Goal: Task Accomplishment & Management: Complete application form

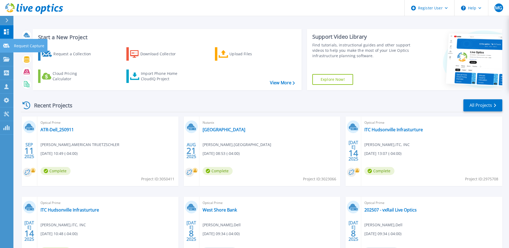
click at [26, 43] on p "Request Capture" at bounding box center [29, 46] width 30 height 14
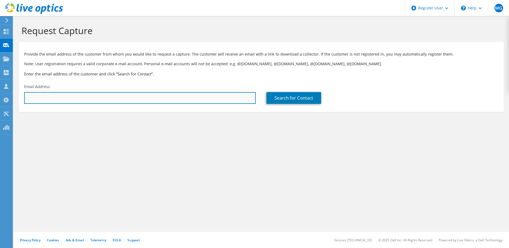
click at [63, 94] on input "text" at bounding box center [140, 98] width 232 height 12
paste input "wevans@lexsc.gov"
type input "wevans@lexsc.gov"
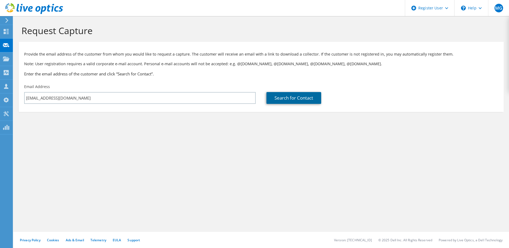
click at [307, 95] on link "Search for Contact" at bounding box center [294, 98] width 55 height 12
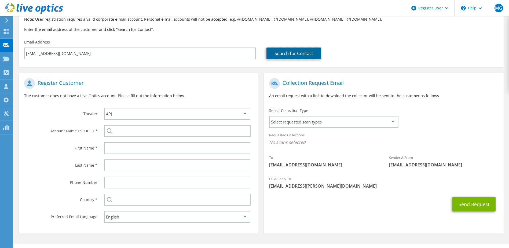
scroll to position [54, 0]
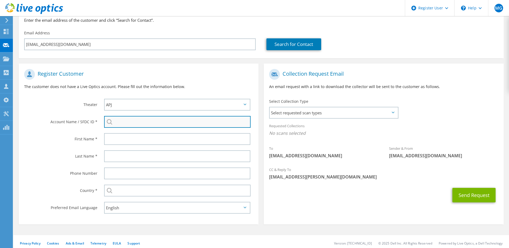
click at [144, 121] on input "search" at bounding box center [177, 122] width 147 height 12
paste input "595711910"
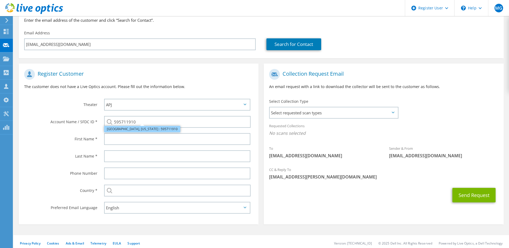
click at [141, 128] on li "LEXINGTON, SOUTH CAROLINA : 595711910" at bounding box center [142, 129] width 76 height 6
type input "LEXINGTON, SOUTH CAROLINA : 595711910"
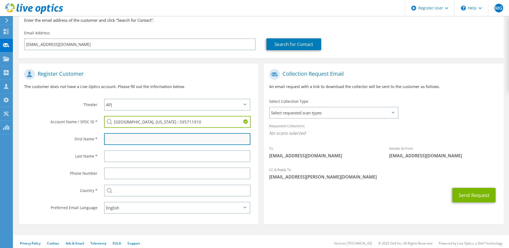
click at [124, 138] on input "text" at bounding box center [177, 139] width 147 height 12
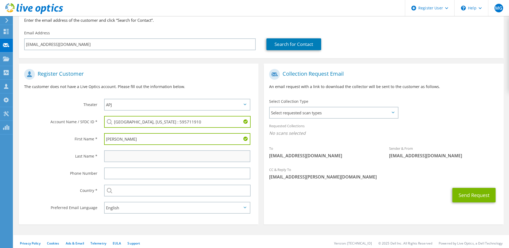
type input "Woodrow"
click at [144, 158] on input "text" at bounding box center [177, 156] width 147 height 12
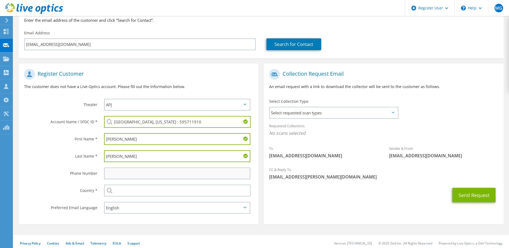
type input "Evans"
click at [140, 175] on input "text" at bounding box center [177, 174] width 147 height 12
click at [112, 174] on input "text" at bounding box center [177, 174] width 147 height 12
paste input "803) 830-0040"
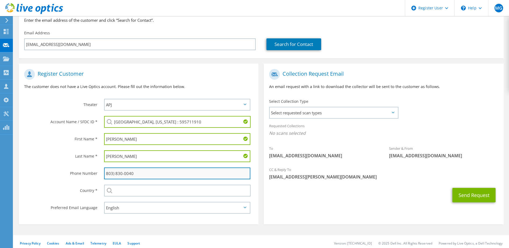
click at [105, 173] on input "803) 830-0040" at bounding box center [177, 174] width 147 height 12
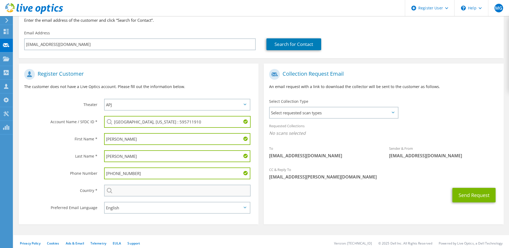
type input "(803) 830-0040"
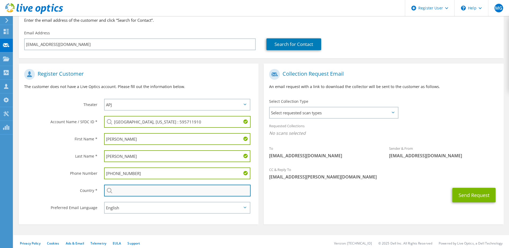
click at [147, 193] on input "text" at bounding box center [177, 191] width 147 height 12
type input "[GEOGRAPHIC_DATA]"
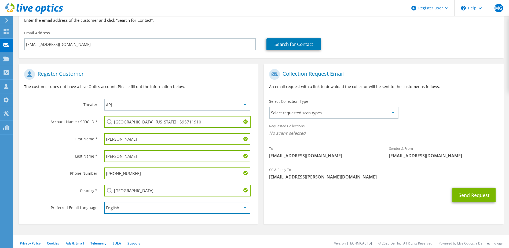
click at [241, 209] on select "English Deutsch Español Français Italiano Polski Português Русский 한국어 中文 日本語" at bounding box center [177, 208] width 147 height 12
click at [104, 202] on select "English Deutsch Español Français Italiano Polski Português Русский 한국어 中文 日本語" at bounding box center [177, 208] width 147 height 12
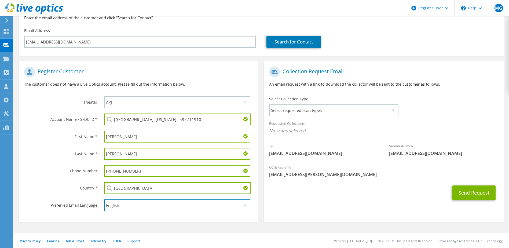
scroll to position [57, 0]
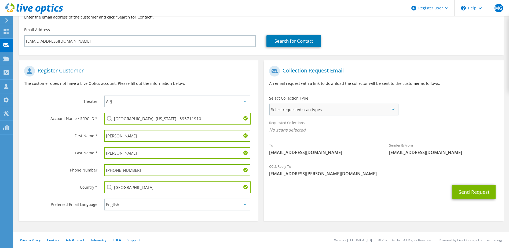
click at [392, 108] on span "Select requested scan types" at bounding box center [334, 109] width 128 height 11
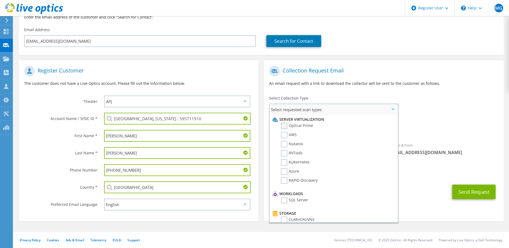
drag, startPoint x: 283, startPoint y: 124, endPoint x: 286, endPoint y: 123, distance: 3.7
click at [283, 123] on label "Optical Prime" at bounding box center [297, 126] width 32 height 6
click at [0, 0] on input "Optical Prime" at bounding box center [0, 0] width 0 height 0
click at [469, 96] on div "To wevans@lexsc.gov Sender & From liveoptics@liveoptics.com" at bounding box center [384, 112] width 240 height 99
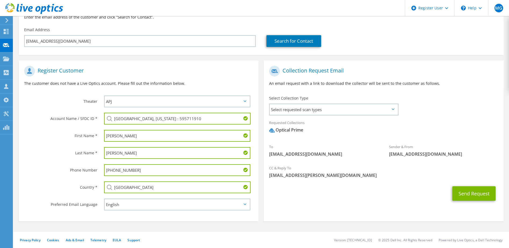
drag, startPoint x: 244, startPoint y: 101, endPoint x: 241, endPoint y: 101, distance: 3.2
click at [244, 101] on icon at bounding box center [245, 101] width 3 height 2
click at [245, 99] on select "APJ EMEA NA/LATAM" at bounding box center [177, 102] width 147 height 12
select select "3"
click at [104, 96] on select "APJ EMEA NA/LATAM" at bounding box center [177, 102] width 147 height 12
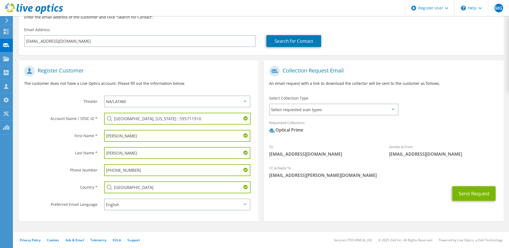
click at [245, 102] on icon at bounding box center [245, 101] width 3 height 2
click at [243, 102] on select "APJ EMEA NA/LATAM" at bounding box center [177, 102] width 147 height 12
click at [104, 96] on select "APJ EMEA NA/LATAM" at bounding box center [177, 102] width 147 height 12
click at [391, 111] on span "Select requested scan types" at bounding box center [334, 109] width 128 height 11
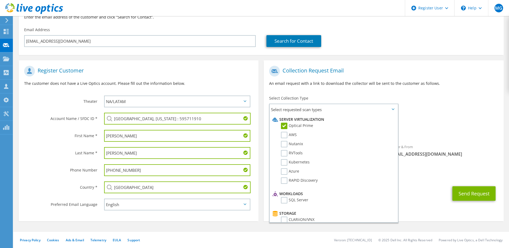
click at [438, 110] on div "To wevans@lexsc.gov Sender & From liveoptics@liveoptics.com" at bounding box center [384, 112] width 240 height 99
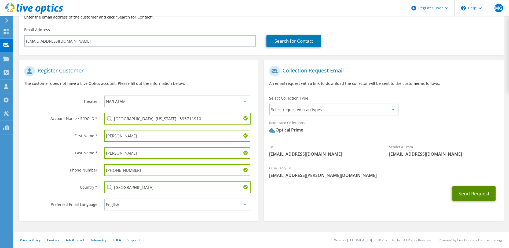
click at [476, 193] on button "Send Request" at bounding box center [474, 193] width 43 height 14
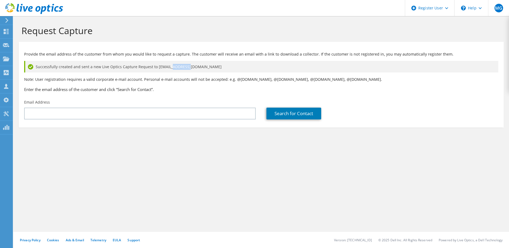
drag, startPoint x: 185, startPoint y: 67, endPoint x: 173, endPoint y: 66, distance: 11.8
click at [172, 66] on span "Successfully created and sent a new Live Optics Capture Request to wevans@lexsc…" at bounding box center [129, 67] width 186 height 6
drag, startPoint x: 173, startPoint y: 66, endPoint x: 188, endPoint y: 66, distance: 14.2
click at [187, 66] on div "Successfully created and sent a new Live Optics Capture Request to wevans@lexsc…" at bounding box center [261, 67] width 474 height 12
drag, startPoint x: 187, startPoint y: 66, endPoint x: 158, endPoint y: 69, distance: 29.2
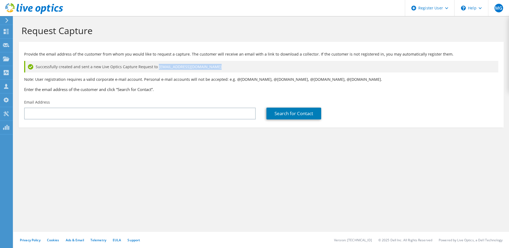
click at [158, 69] on div "Successfully created and sent a new Live Optics Capture Request to wevans@lexsc…" at bounding box center [261, 67] width 474 height 12
copy div "wevans@lexsc.gov"
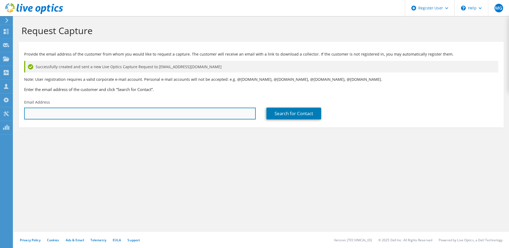
click at [76, 115] on input "text" at bounding box center [140, 114] width 232 height 12
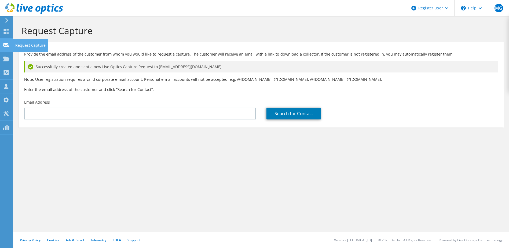
click at [31, 45] on div "Request Capture" at bounding box center [31, 45] width 36 height 13
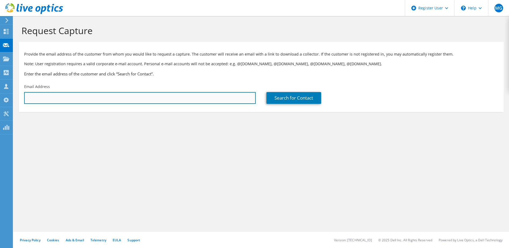
click at [43, 96] on input "text" at bounding box center [140, 98] width 232 height 12
paste input "zacharykentopp@uec-electronics.com"
type input "zacharykentopp@uec-electronics.com"
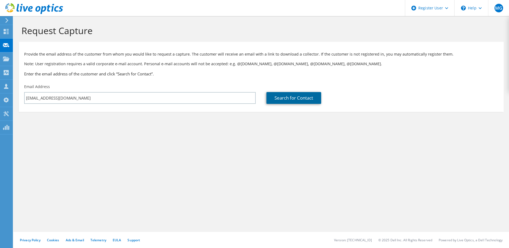
click at [290, 97] on link "Search for Contact" at bounding box center [294, 98] width 55 height 12
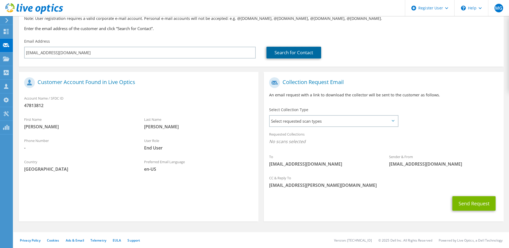
scroll to position [46, 0]
click at [365, 119] on span "Select requested scan types" at bounding box center [334, 120] width 128 height 11
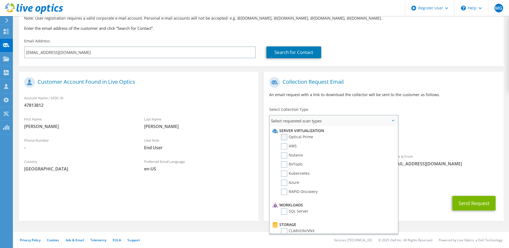
drag, startPoint x: 285, startPoint y: 135, endPoint x: 294, endPoint y: 134, distance: 9.2
click at [286, 135] on label "Optical Prime" at bounding box center [297, 137] width 32 height 6
click at [0, 0] on input "Optical Prime" at bounding box center [0, 0] width 0 height 0
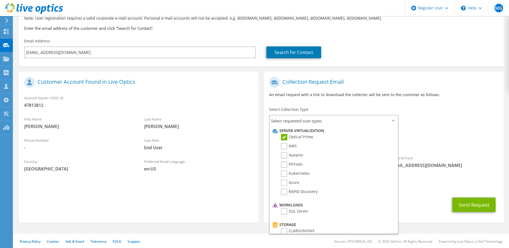
click at [417, 102] on div "Collection Request Email An email request with a link to download the collector…" at bounding box center [384, 89] width 240 height 30
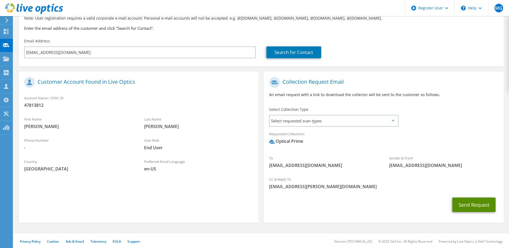
click at [471, 203] on button "Send Request" at bounding box center [474, 205] width 43 height 14
